Goal: Find specific page/section: Find specific page/section

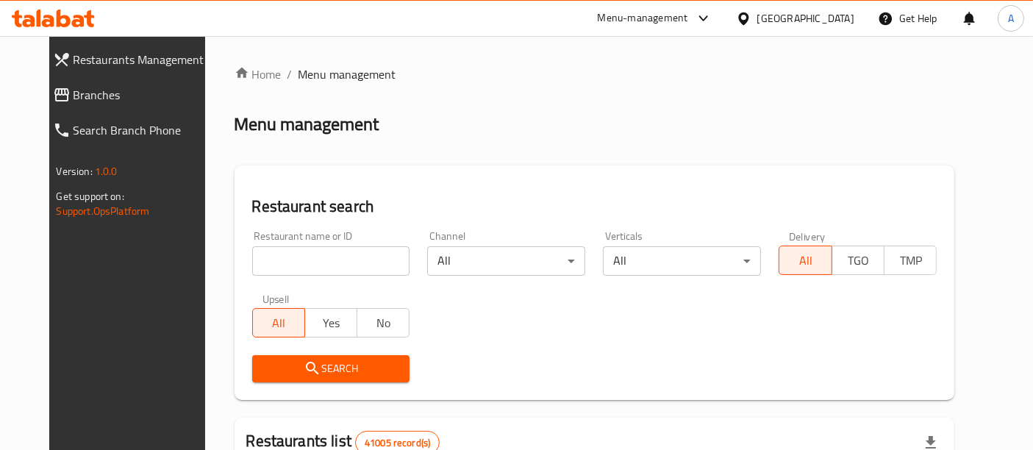
click at [277, 268] on input "search" at bounding box center [331, 260] width 158 height 29
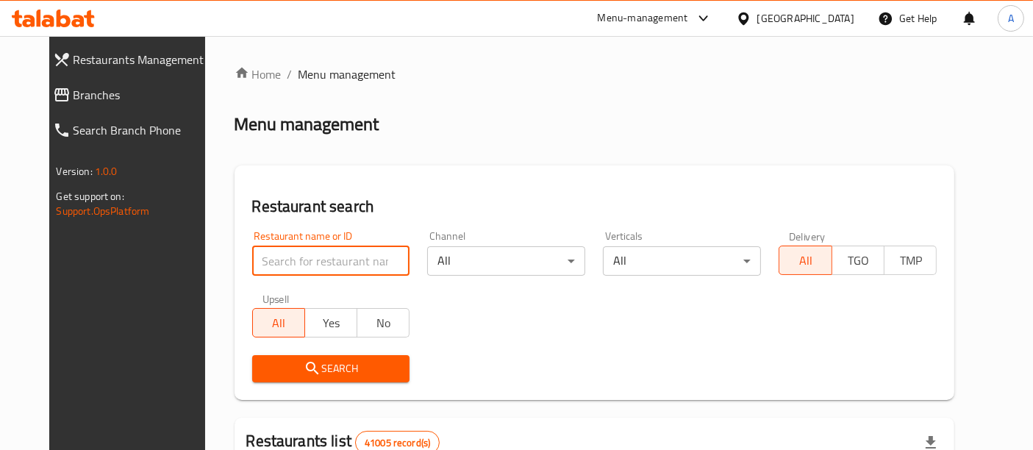
paste input "704682"
type input "704682"
click at [688, 24] on div "Menu-management" at bounding box center [643, 19] width 90 height 18
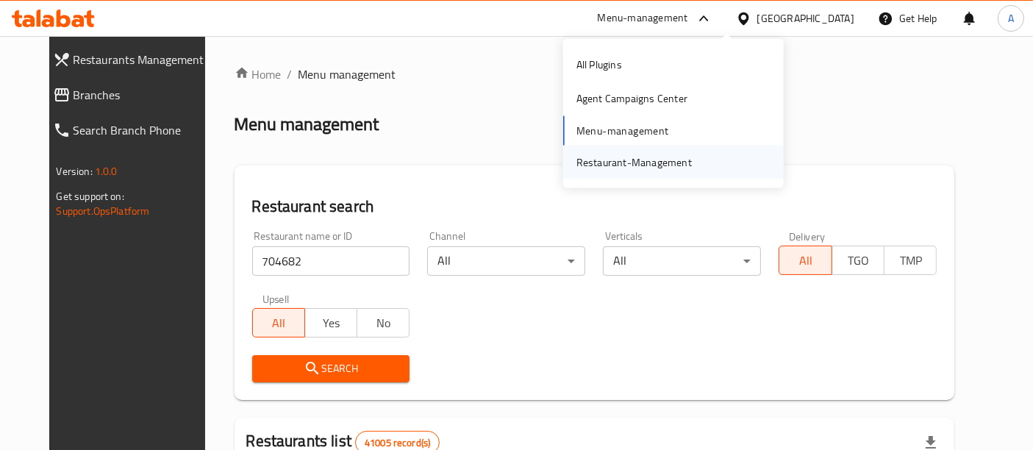
click at [644, 154] on div "Restaurant-Management" at bounding box center [634, 162] width 115 height 16
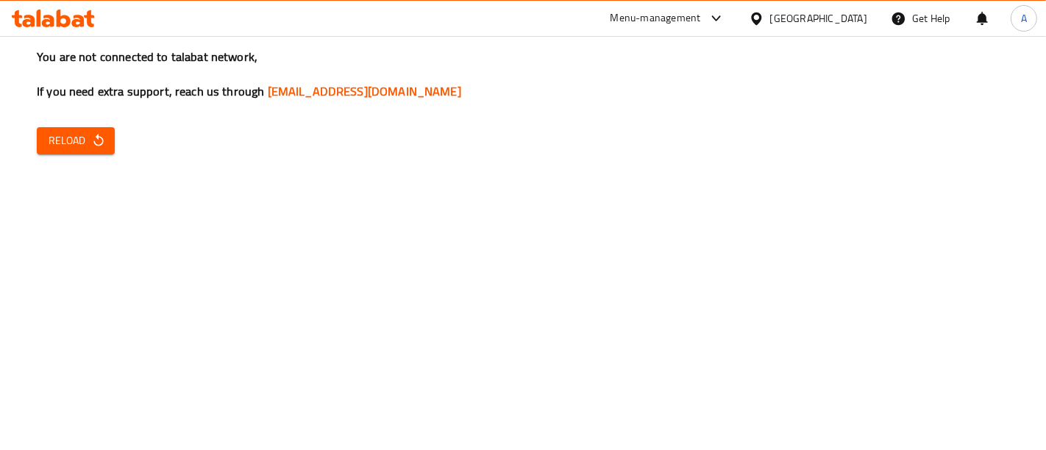
click at [85, 141] on span "Reload" at bounding box center [76, 141] width 54 height 18
click at [106, 143] on button "Reload" at bounding box center [76, 140] width 78 height 27
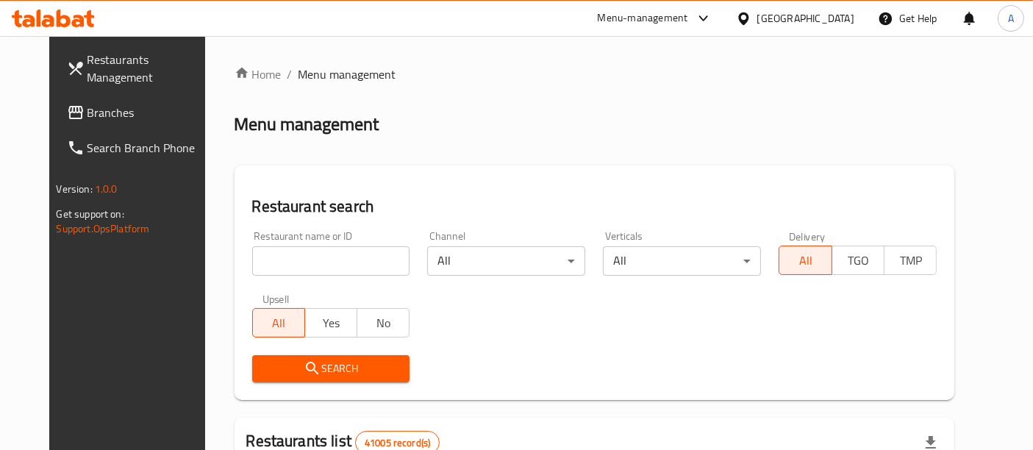
click at [688, 21] on div "Menu-management" at bounding box center [643, 19] width 90 height 18
click at [597, 169] on div "Restaurant-Management" at bounding box center [634, 162] width 115 height 16
